Goal: Information Seeking & Learning: Learn about a topic

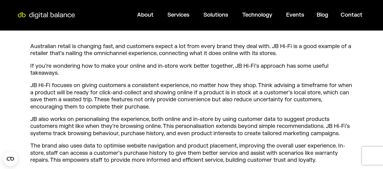
scroll to position [267, 0]
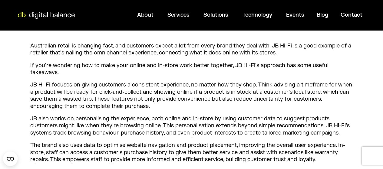
click at [105, 53] on p "Australian retail is changing fast, and customers expect a lot from every brand…" at bounding box center [191, 49] width 323 height 14
copy p "omnichannel"
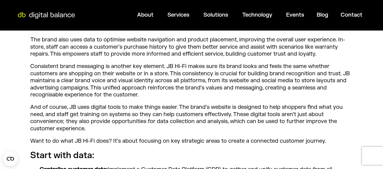
scroll to position [373, 0]
click at [40, 123] on p "And of course, JB uses digital tools to make things easier. The brand’s website…" at bounding box center [191, 118] width 323 height 28
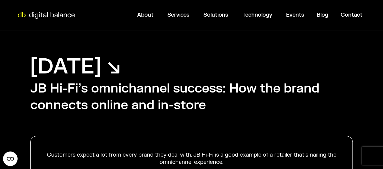
scroll to position [0, 0]
click at [101, 101] on h2 "JB Hi-Fi’s omnichannel success: How the brand connects online and in-store" at bounding box center [191, 97] width 323 height 33
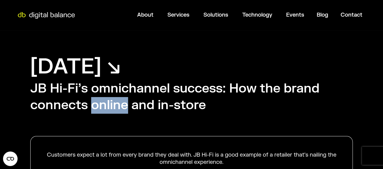
click at [101, 101] on h2 "JB Hi-Fi’s omnichannel success: How the brand connects online and in-store" at bounding box center [191, 97] width 323 height 33
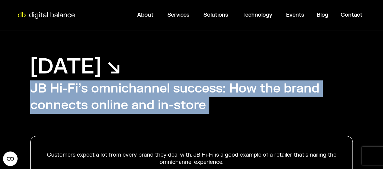
click at [101, 101] on h2 "JB Hi-Fi’s omnichannel success: How the brand connects online and in-store" at bounding box center [191, 97] width 323 height 33
copy div "JB Hi-Fi’s omnichannel success: How the brand connects online and in-store"
click at [248, 74] on div "[DATE] ↘︎ JB Hi-Fi’s omnichannel success: How the brand connects online and in-…" at bounding box center [191, 133] width 383 height 207
